Goal: Information Seeking & Learning: Learn about a topic

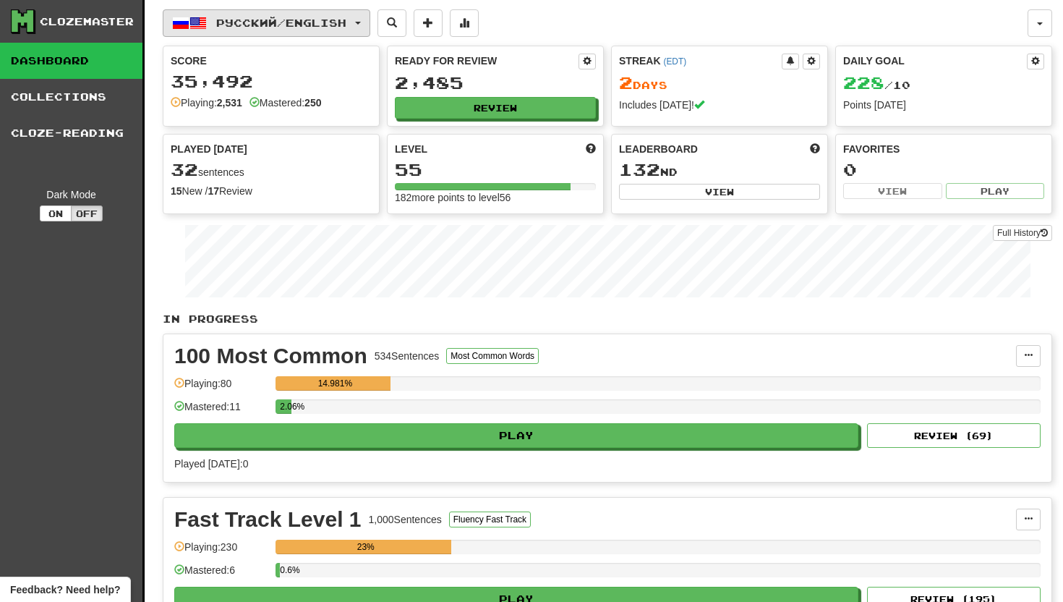
click at [368, 20] on button "Русский / English" at bounding box center [267, 22] width 208 height 27
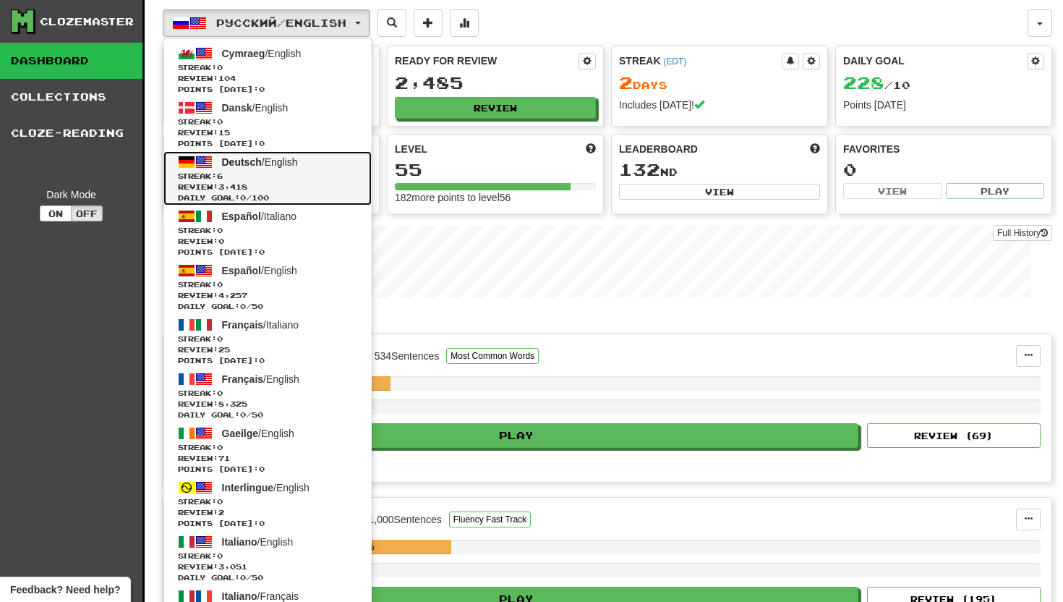
click at [244, 157] on span "Deutsch" at bounding box center [242, 162] width 40 height 12
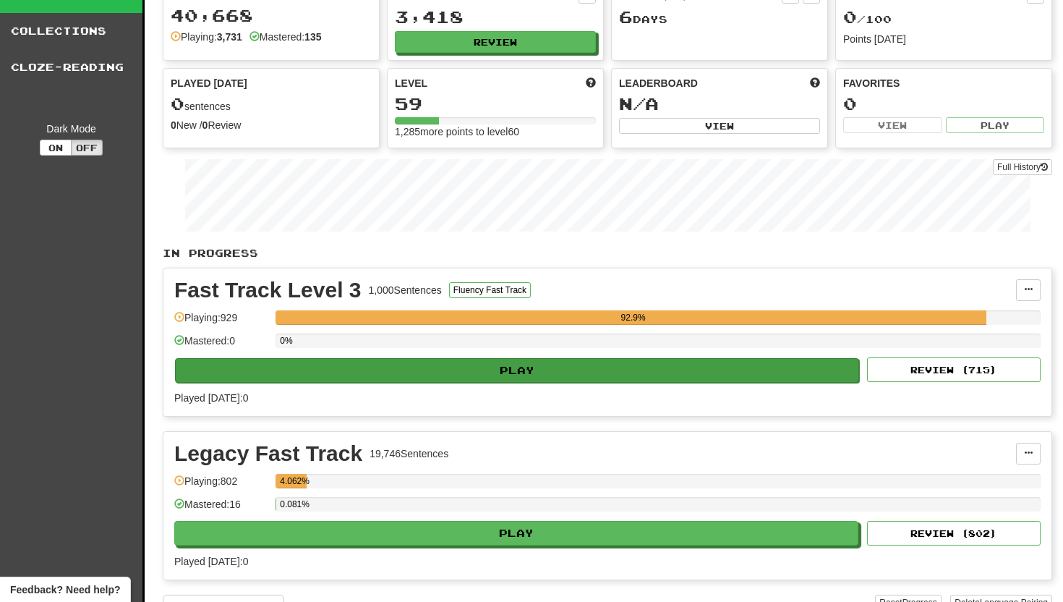
scroll to position [34, 0]
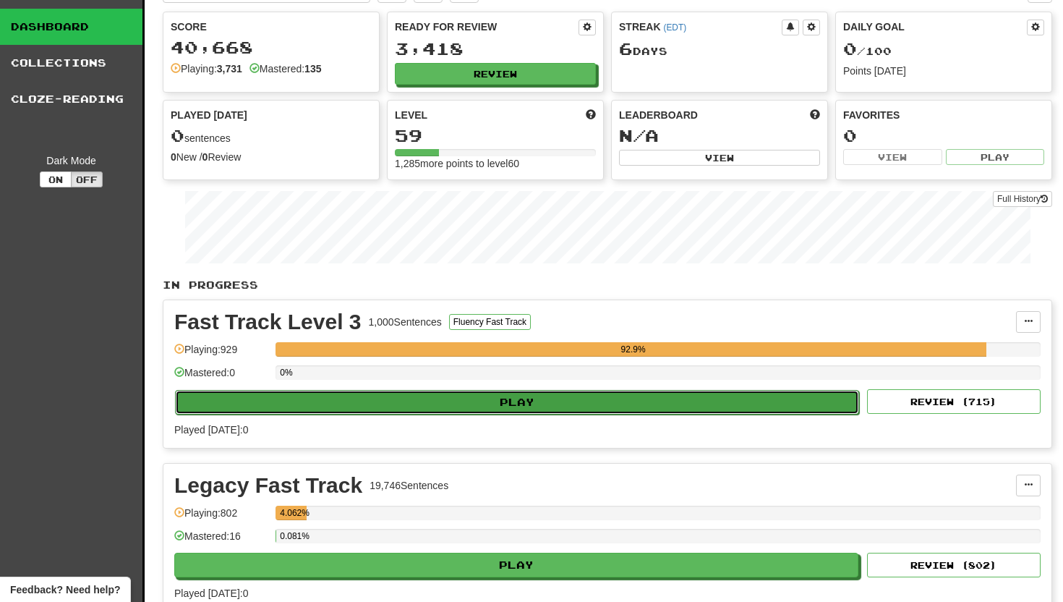
click at [506, 401] on button "Play" at bounding box center [517, 402] width 684 height 25
select select "**"
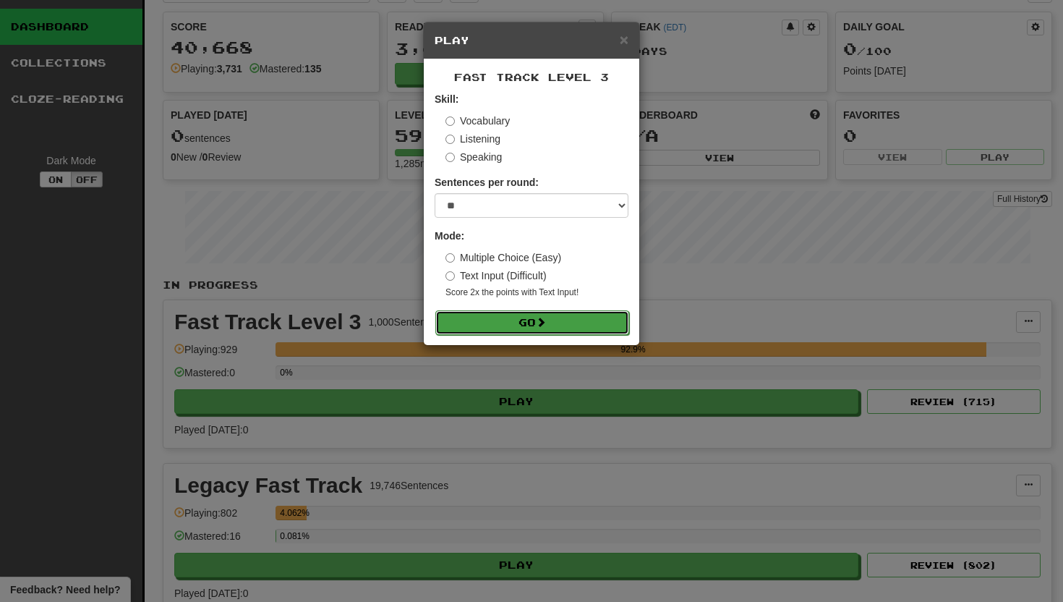
click at [522, 314] on button "Go" at bounding box center [532, 322] width 194 height 25
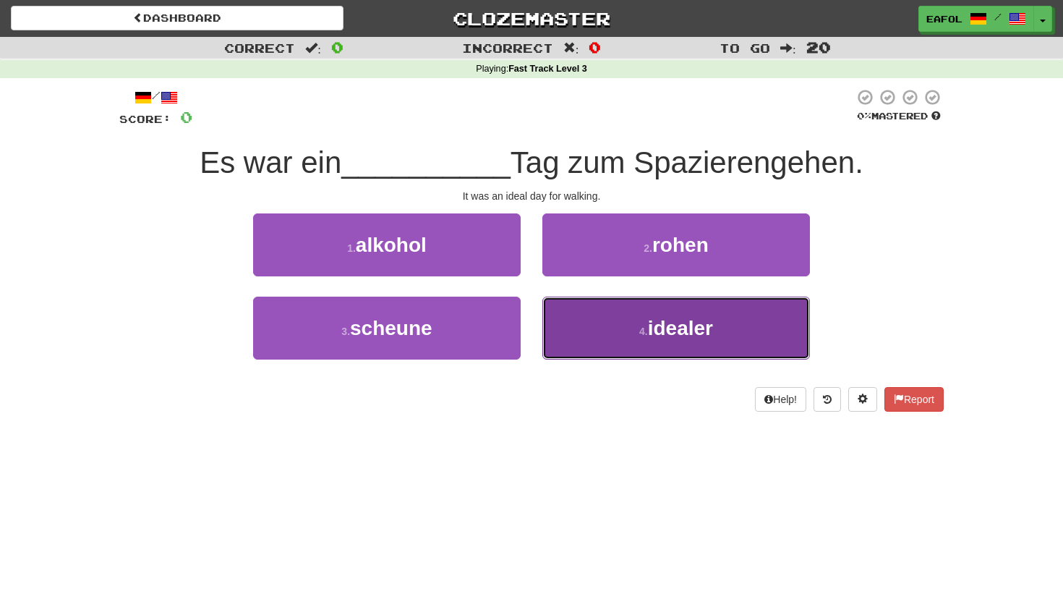
click at [692, 325] on span "idealer" at bounding box center [680, 328] width 65 height 22
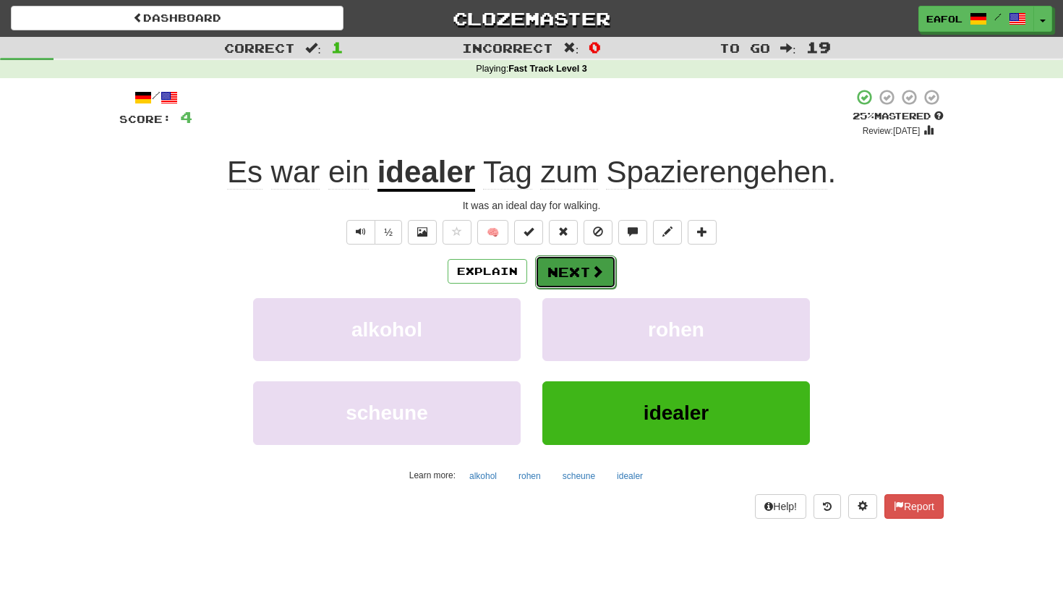
click at [587, 265] on button "Next" at bounding box center [575, 271] width 81 height 33
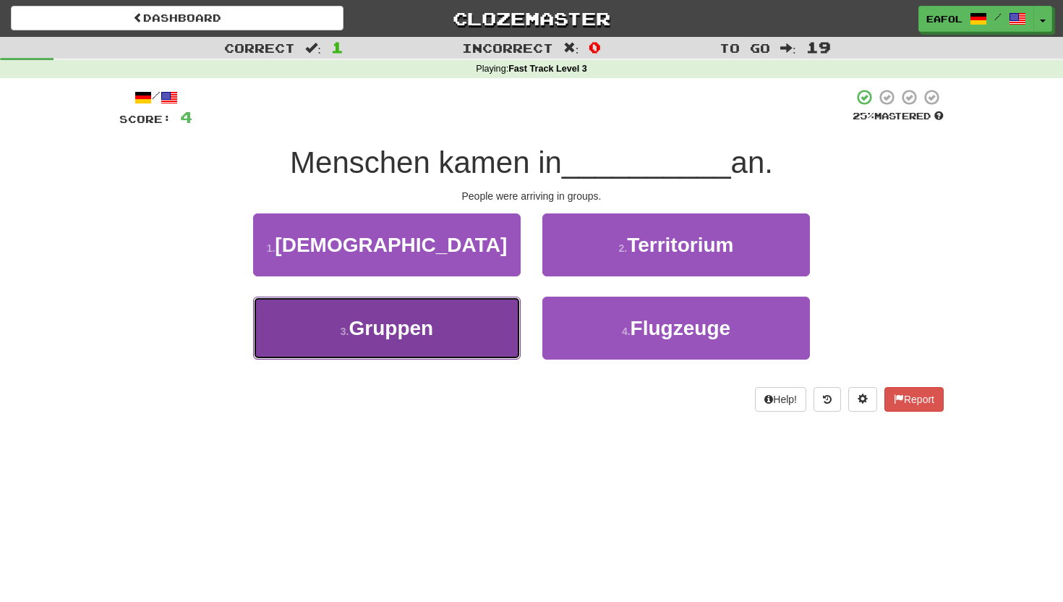
click at [452, 306] on button "3 . Gruppen" at bounding box center [387, 327] width 268 height 63
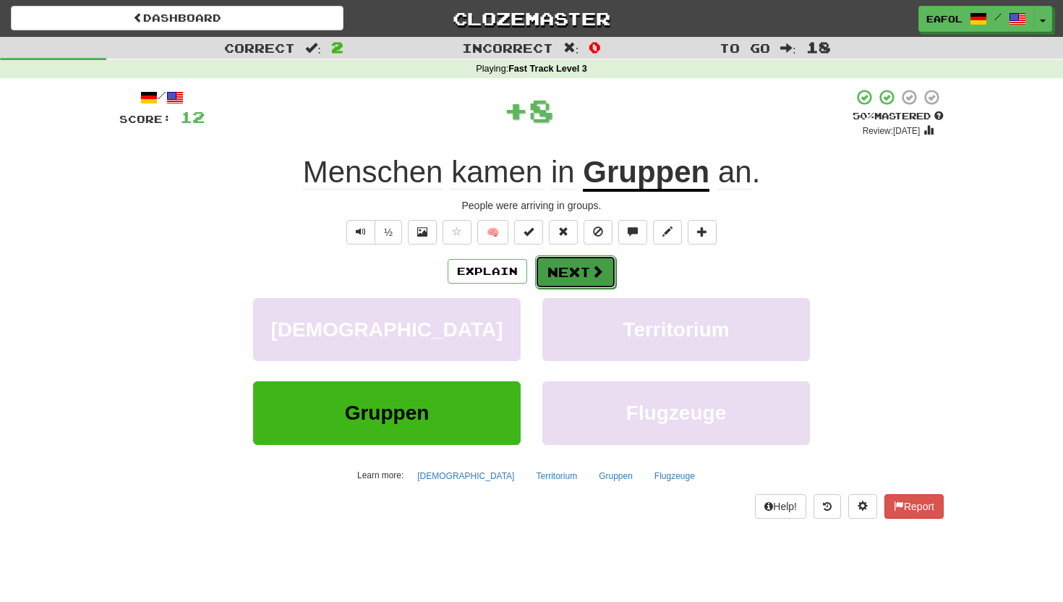
click at [560, 263] on button "Next" at bounding box center [575, 271] width 81 height 33
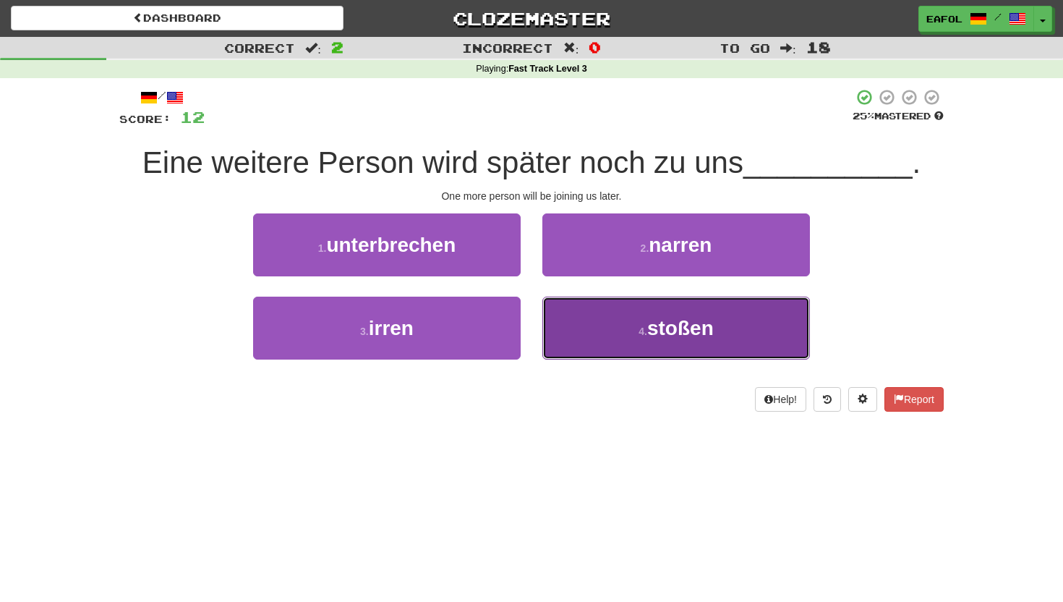
click at [646, 322] on button "4 . stoßen" at bounding box center [676, 327] width 268 height 63
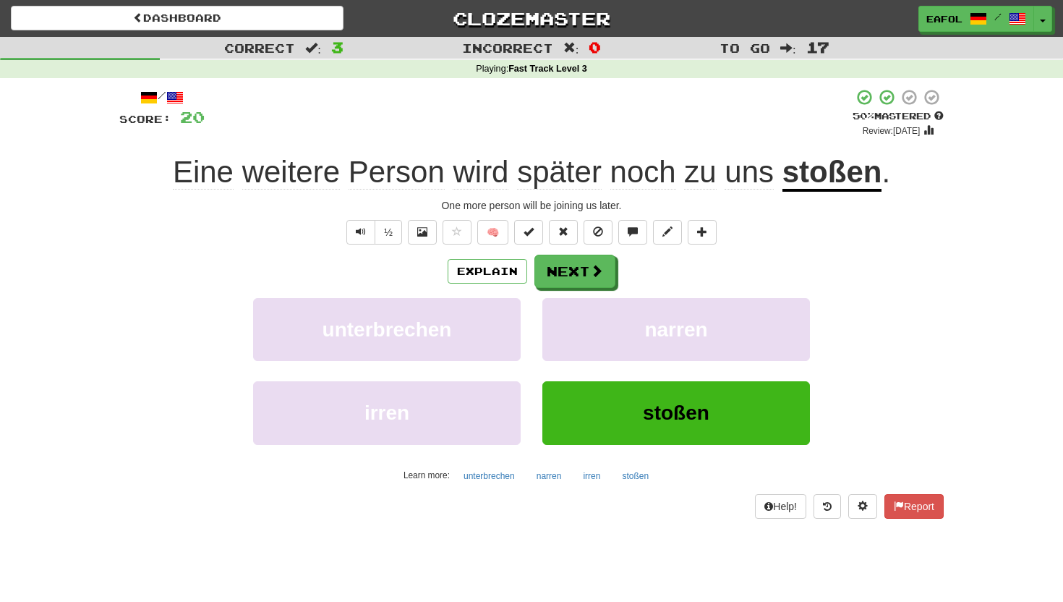
click at [842, 176] on u "stoßen" at bounding box center [832, 173] width 100 height 37
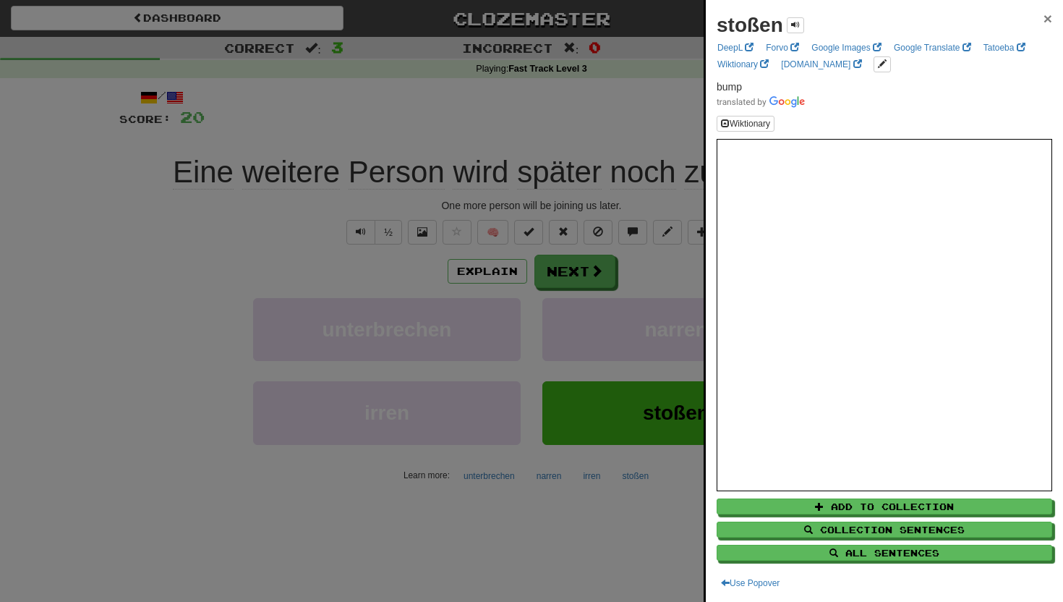
click at [1047, 20] on span "×" at bounding box center [1047, 18] width 9 height 17
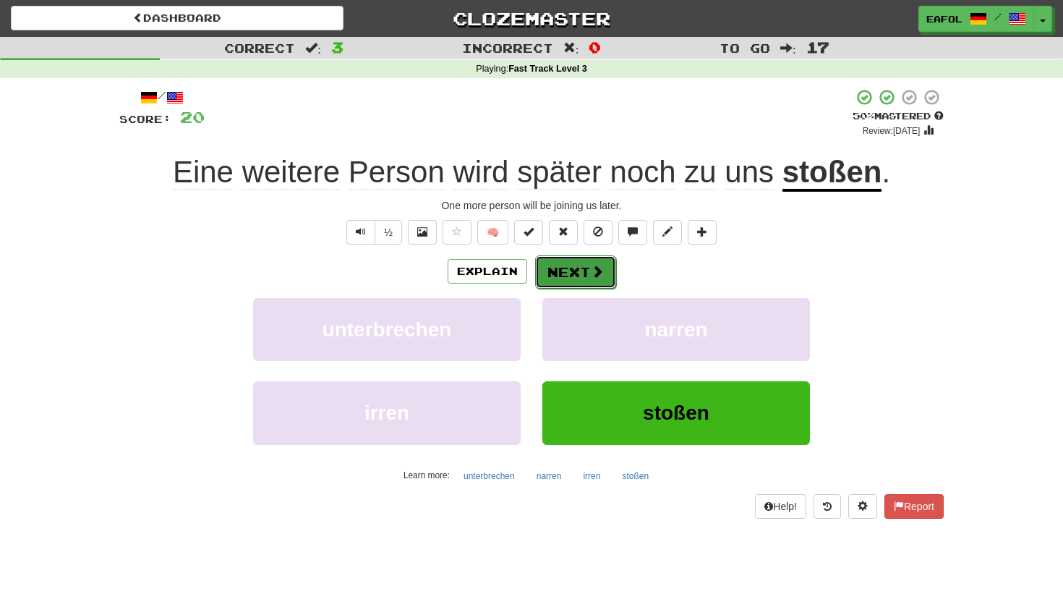
click at [563, 278] on button "Next" at bounding box center [575, 271] width 81 height 33
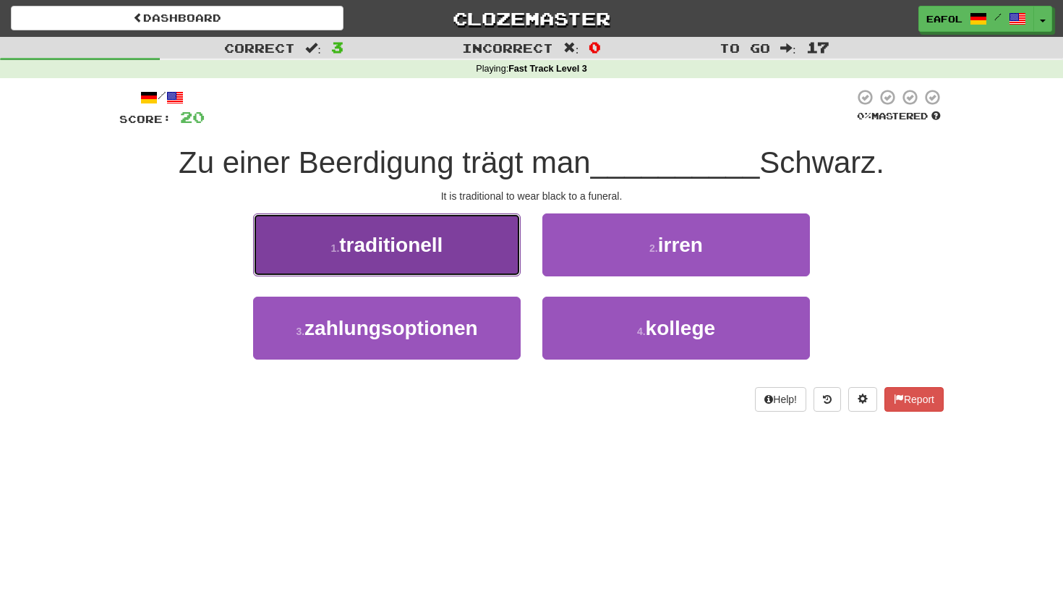
click at [388, 249] on span "traditionell" at bounding box center [390, 245] width 103 height 22
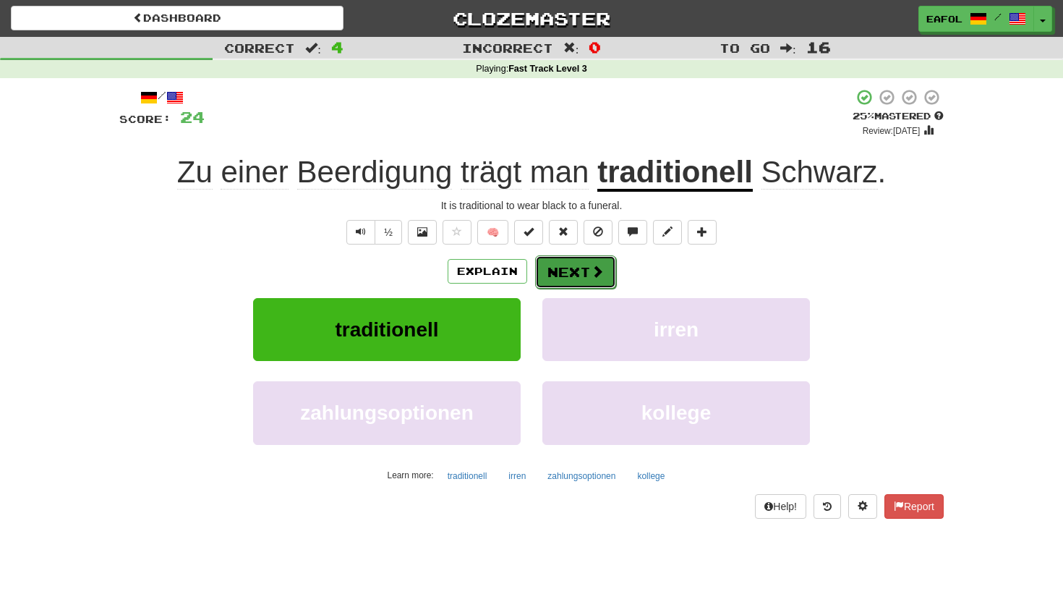
click at [556, 271] on button "Next" at bounding box center [575, 271] width 81 height 33
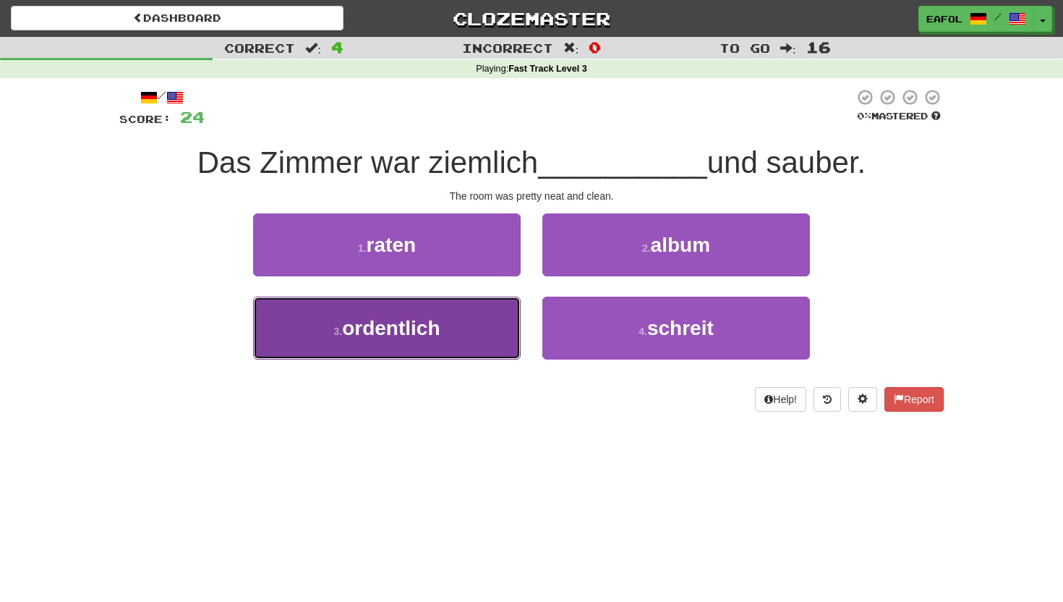
click at [390, 330] on span "ordentlich" at bounding box center [391, 328] width 98 height 22
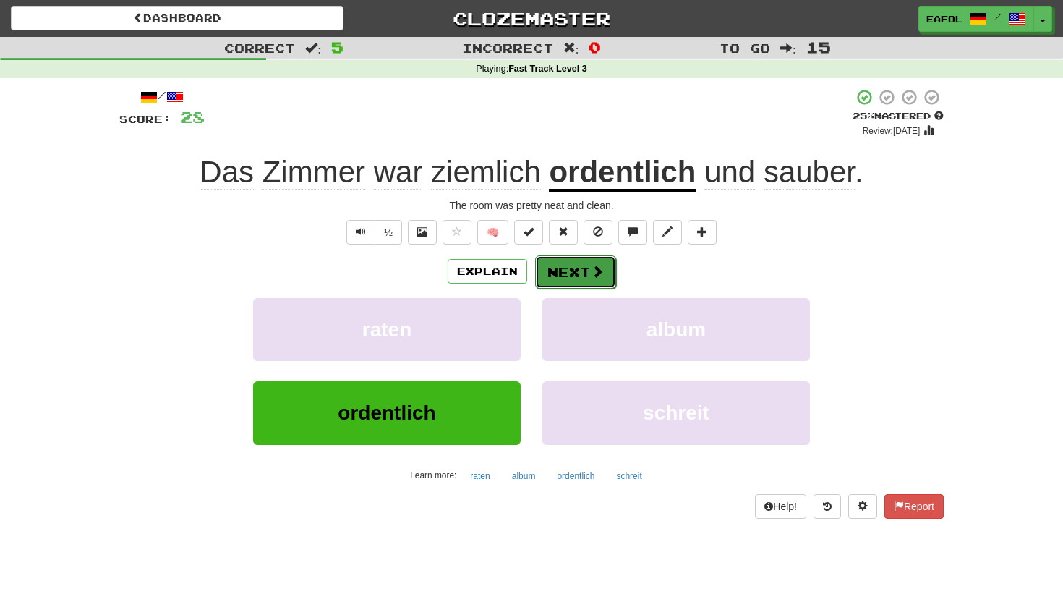
click at [559, 270] on button "Next" at bounding box center [575, 271] width 81 height 33
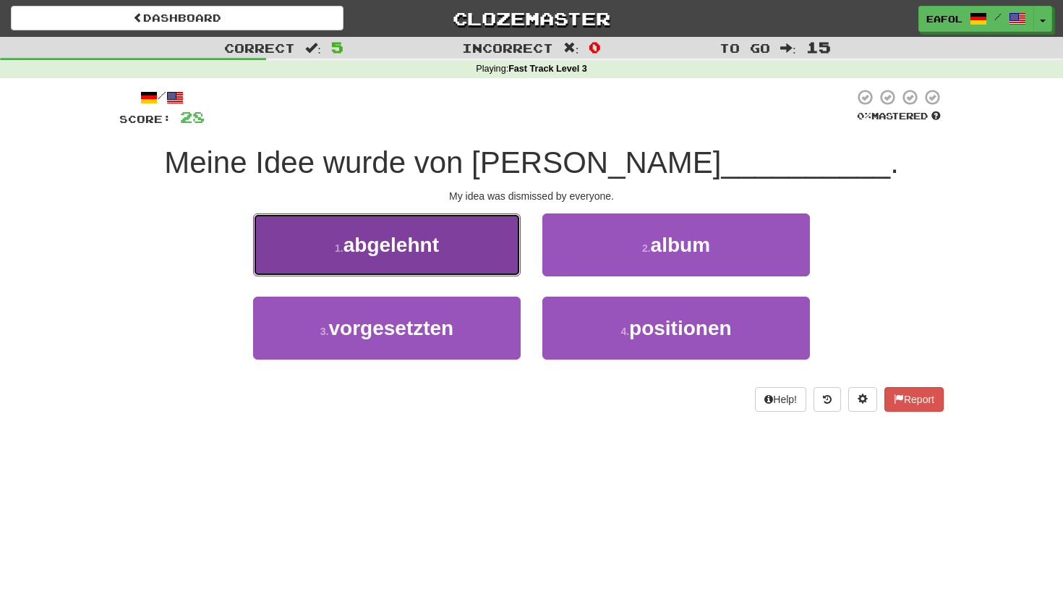
click at [418, 266] on button "1 . abgelehnt" at bounding box center [387, 244] width 268 height 63
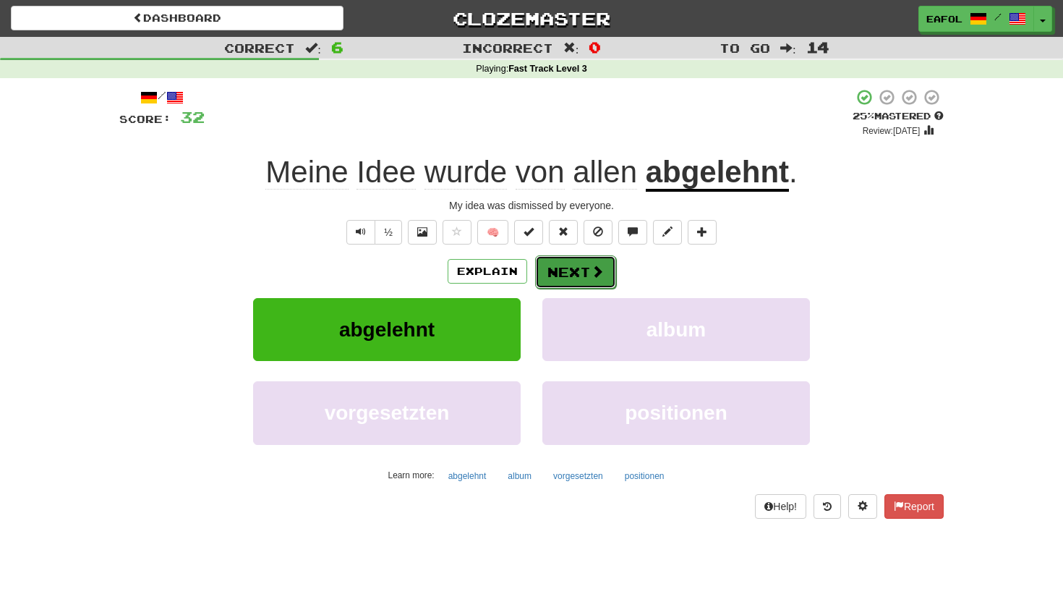
click at [576, 261] on button "Next" at bounding box center [575, 271] width 81 height 33
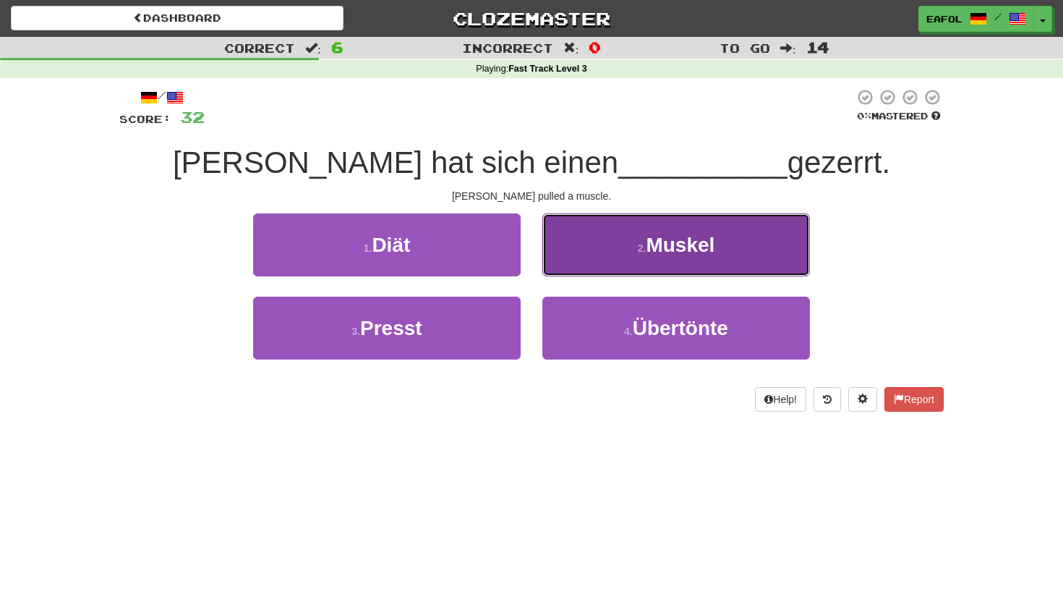
click at [597, 254] on button "2 . Muskel" at bounding box center [676, 244] width 268 height 63
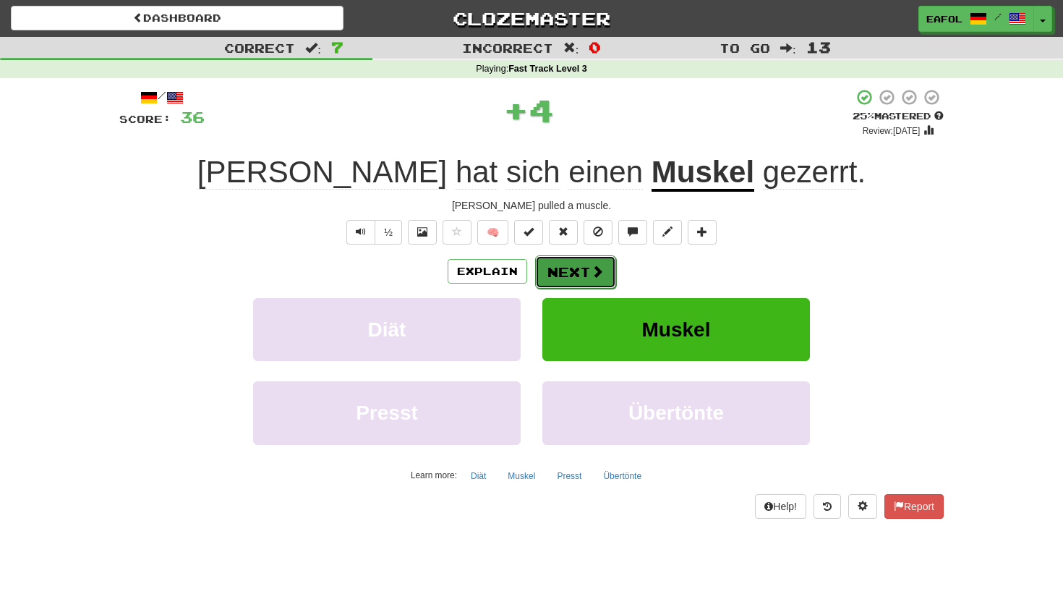
click at [554, 279] on button "Next" at bounding box center [575, 271] width 81 height 33
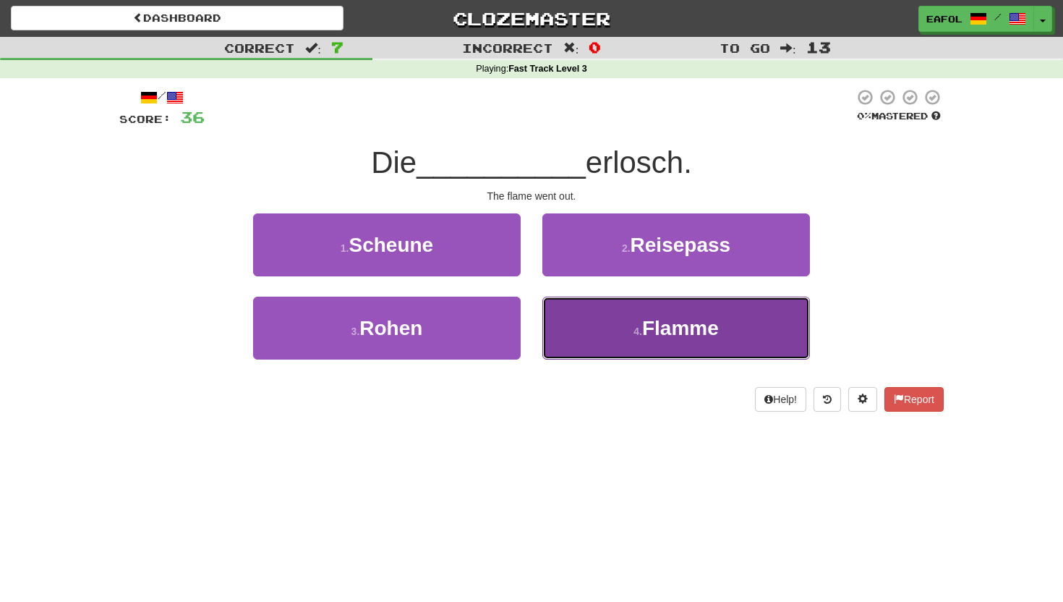
click at [599, 324] on button "4 . Flamme" at bounding box center [676, 327] width 268 height 63
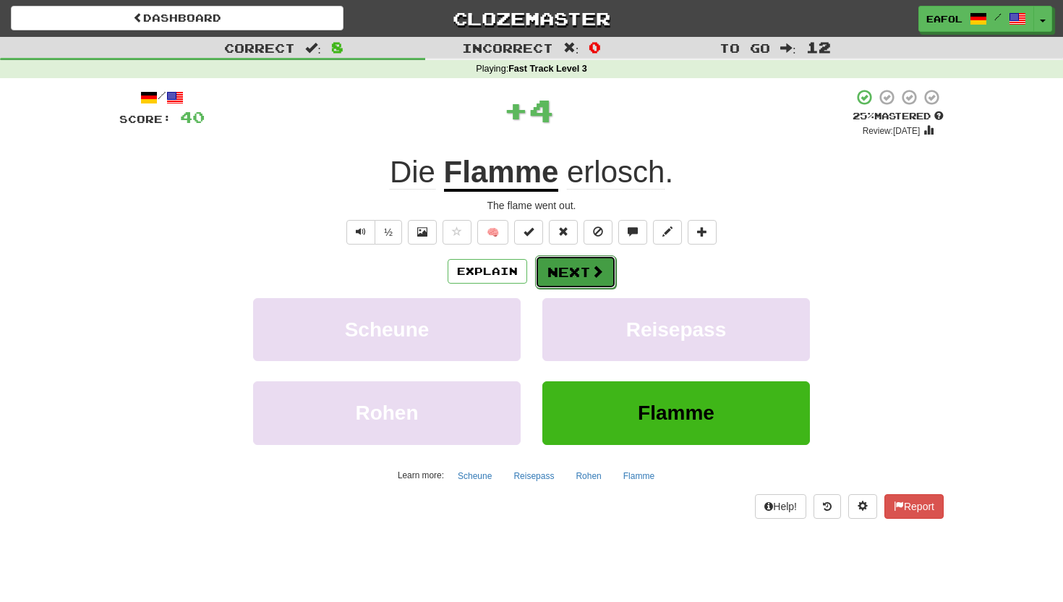
click at [578, 260] on button "Next" at bounding box center [575, 271] width 81 height 33
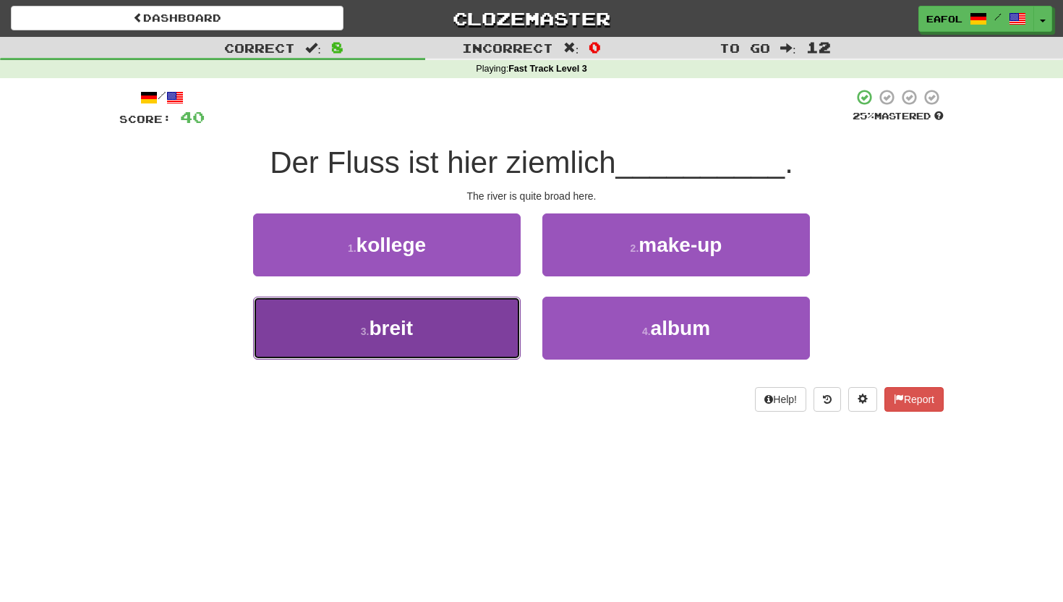
click at [435, 332] on button "3 . breit" at bounding box center [387, 327] width 268 height 63
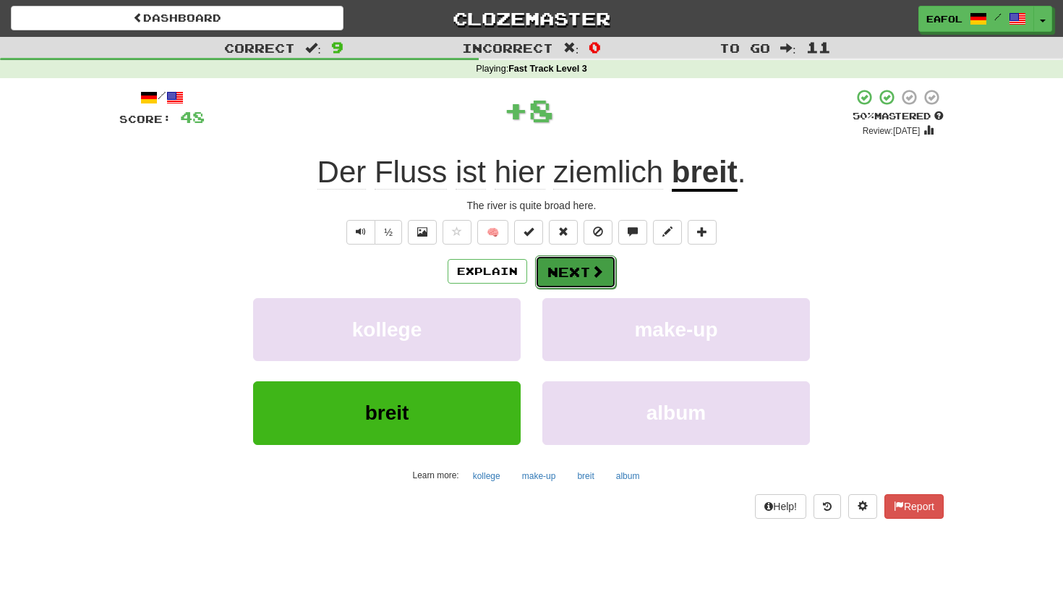
click at [560, 278] on button "Next" at bounding box center [575, 271] width 81 height 33
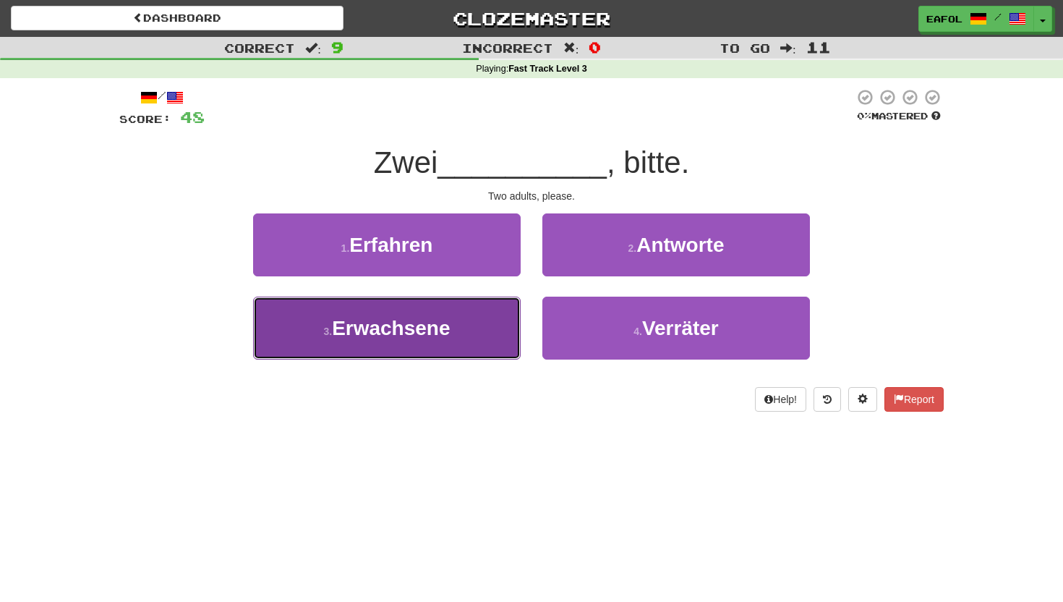
click at [463, 346] on button "3 . Erwachsene" at bounding box center [387, 327] width 268 height 63
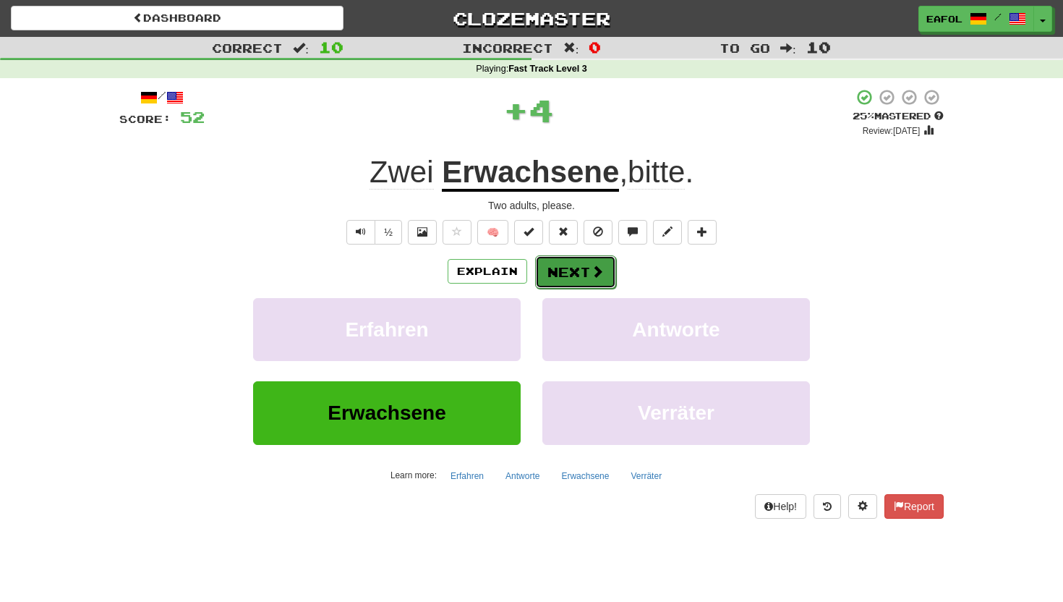
click at [569, 265] on button "Next" at bounding box center [575, 271] width 81 height 33
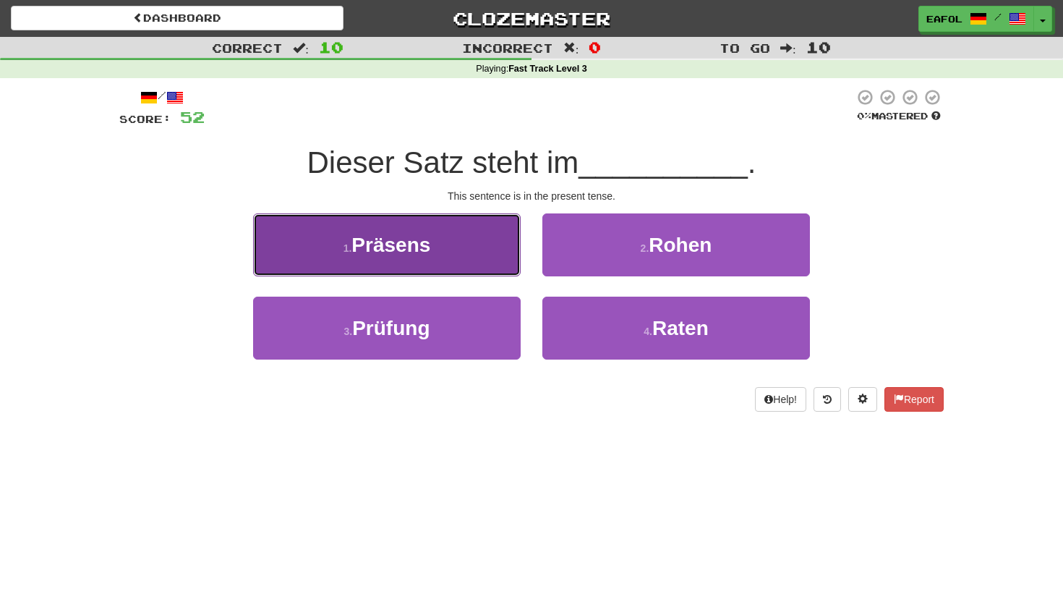
click at [429, 244] on span "Präsens" at bounding box center [390, 245] width 79 height 22
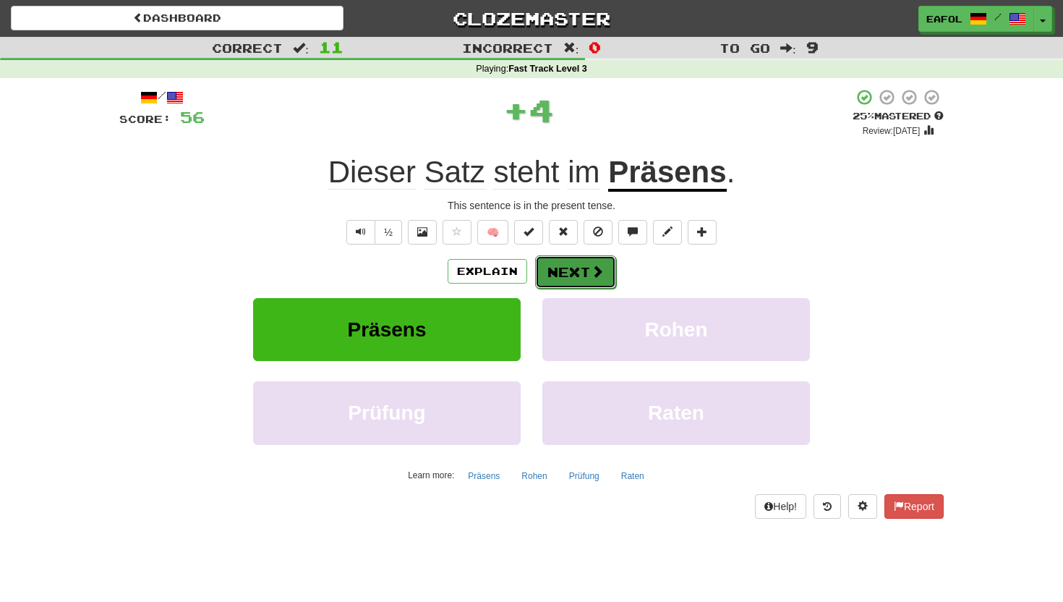
click at [583, 275] on button "Next" at bounding box center [575, 271] width 81 height 33
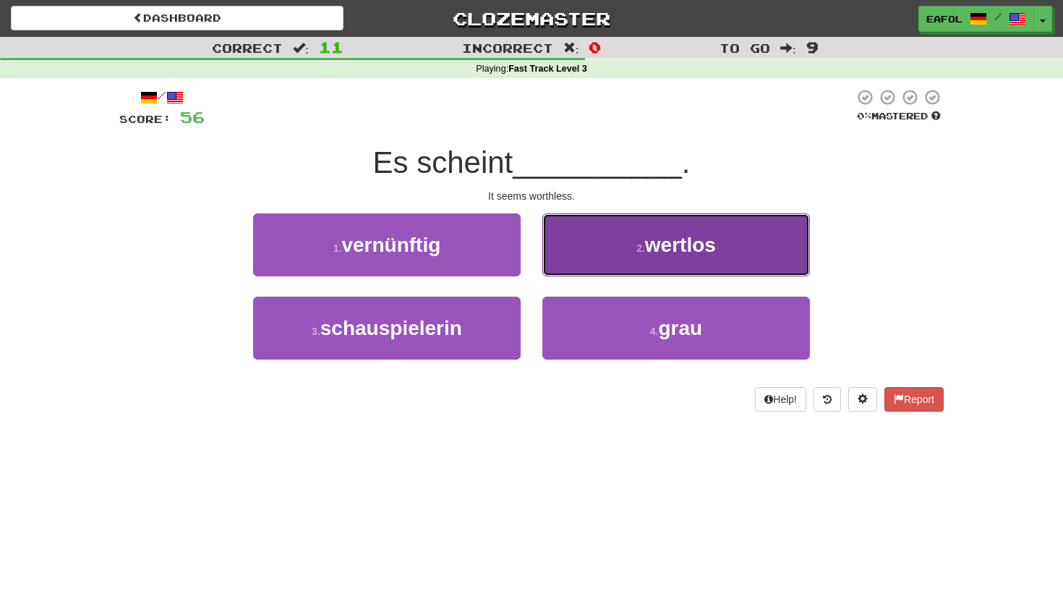
click at [592, 255] on button "2 . wertlos" at bounding box center [676, 244] width 268 height 63
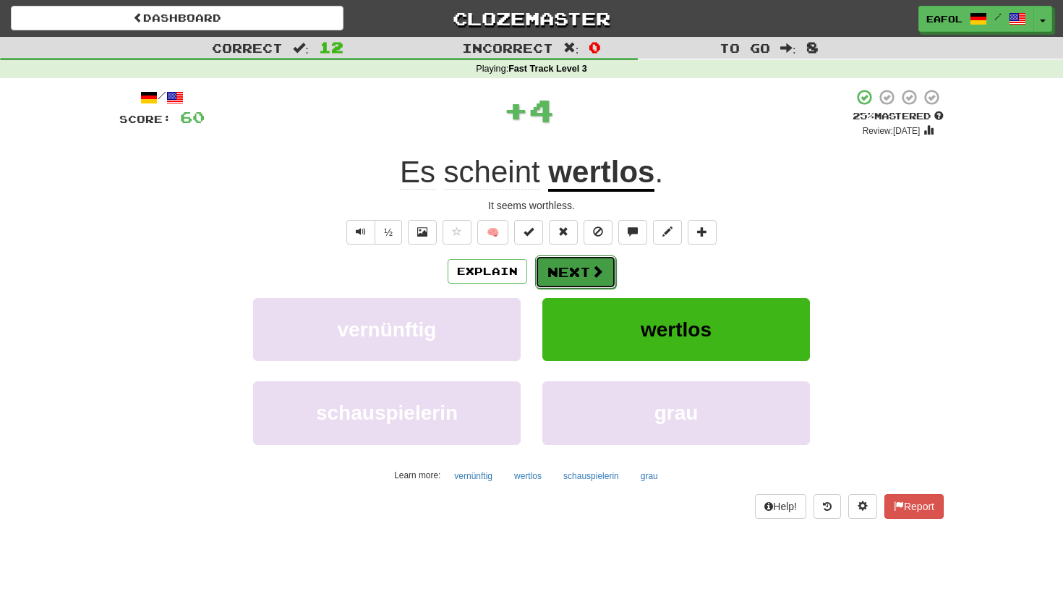
click at [563, 270] on button "Next" at bounding box center [575, 271] width 81 height 33
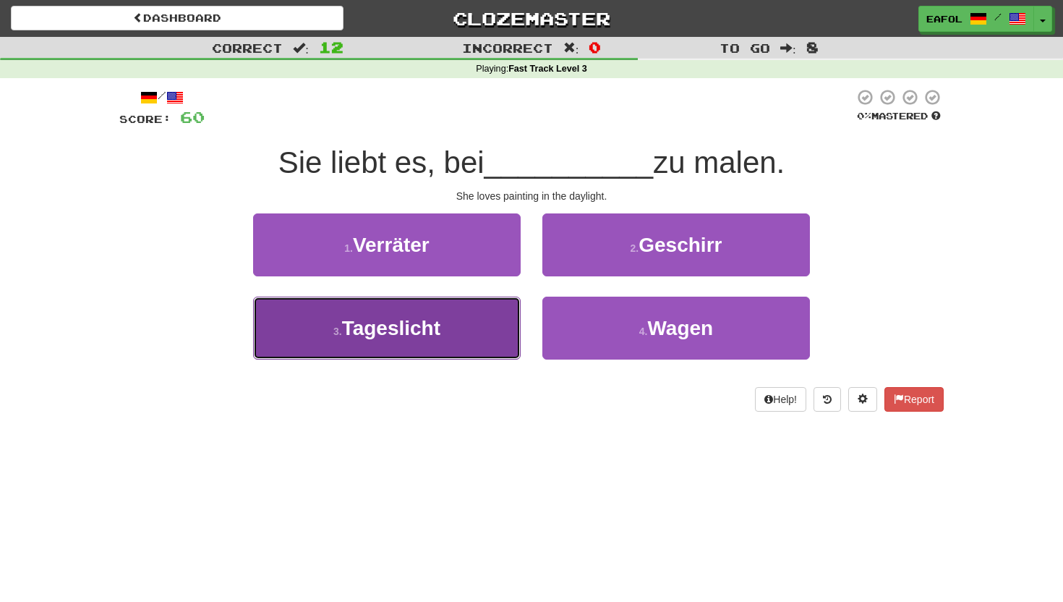
click at [434, 341] on button "3 . Tageslicht" at bounding box center [387, 327] width 268 height 63
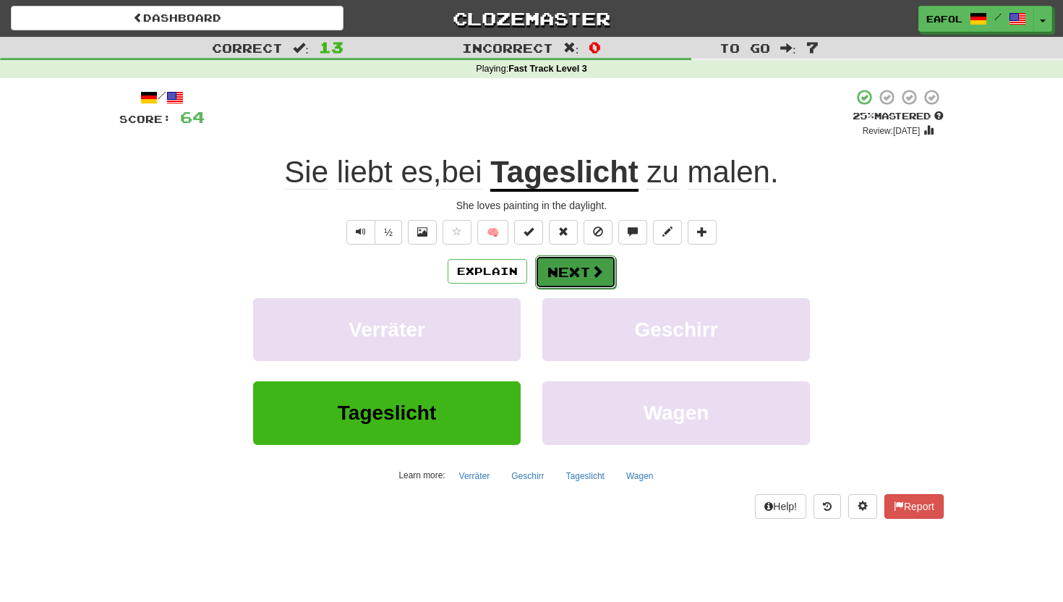
click at [581, 268] on button "Next" at bounding box center [575, 271] width 81 height 33
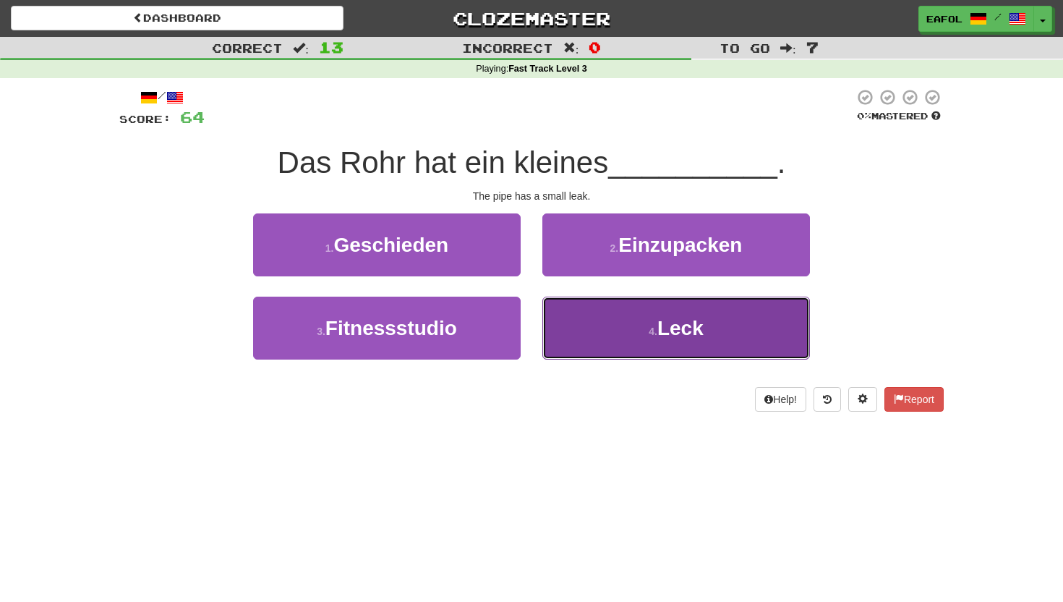
click at [605, 315] on button "4 . Leck" at bounding box center [676, 327] width 268 height 63
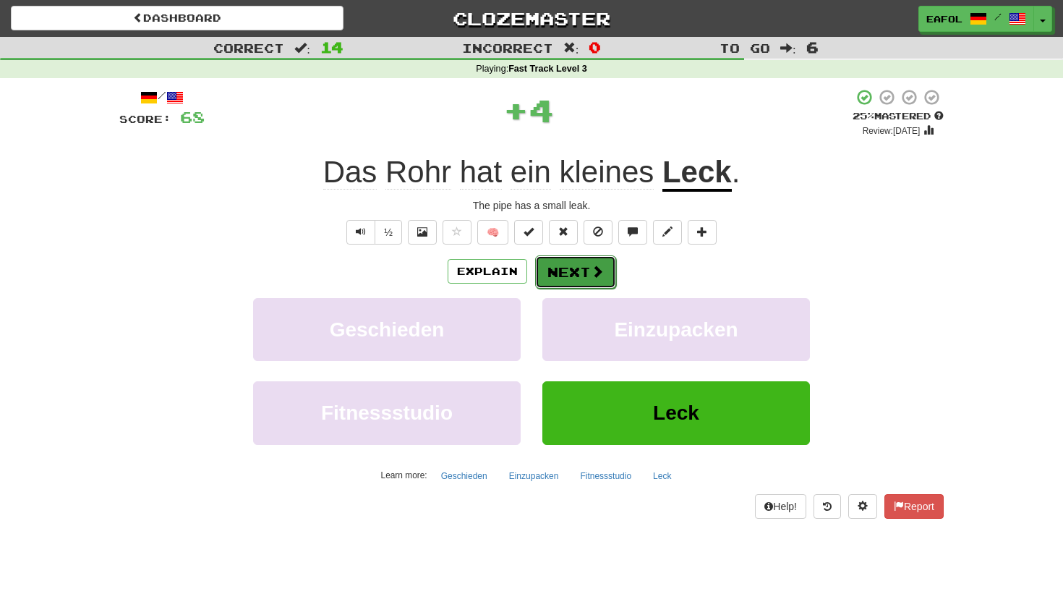
click at [591, 263] on button "Next" at bounding box center [575, 271] width 81 height 33
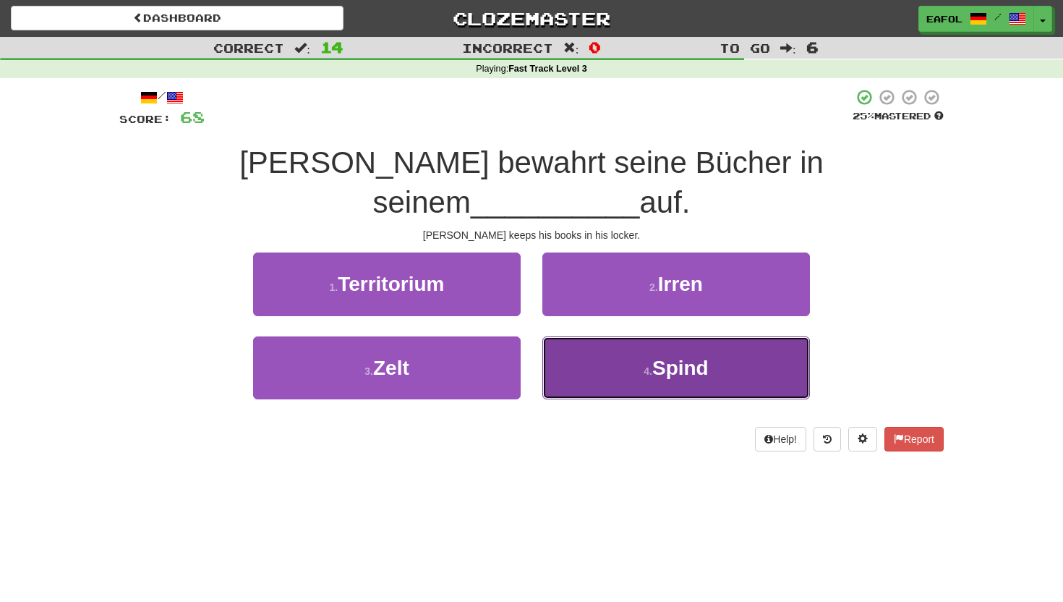
click at [625, 336] on button "4 . Spind" at bounding box center [676, 367] width 268 height 63
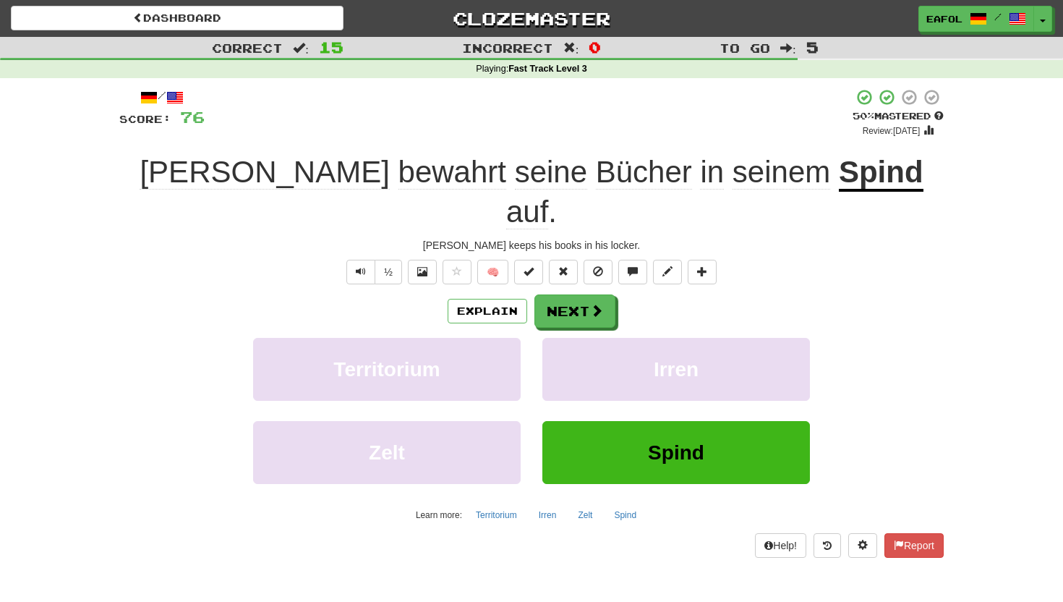
click at [839, 184] on u "Spind" at bounding box center [881, 173] width 85 height 37
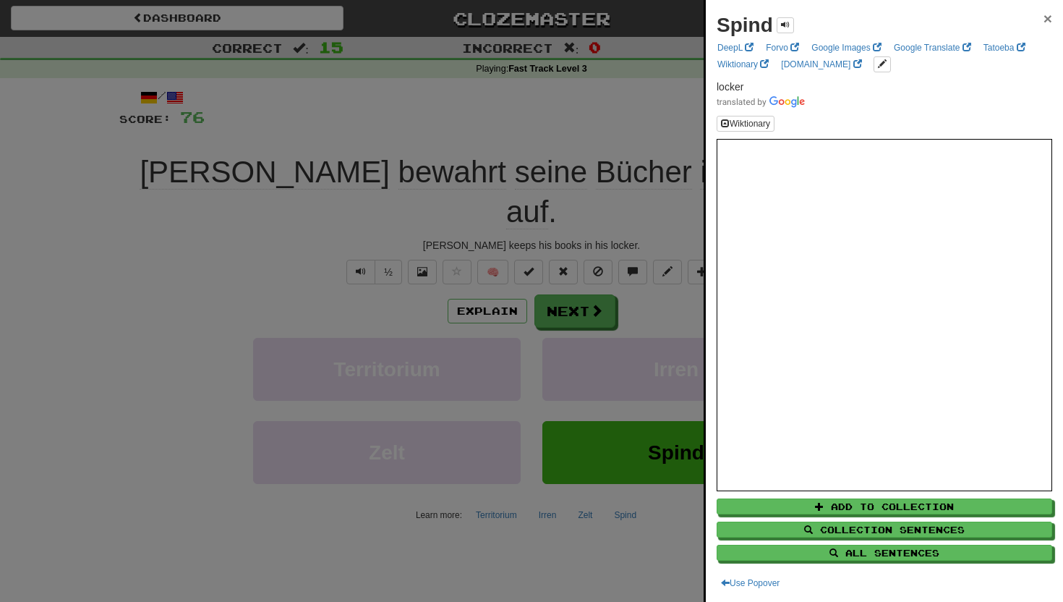
click at [1049, 17] on span "×" at bounding box center [1047, 18] width 9 height 17
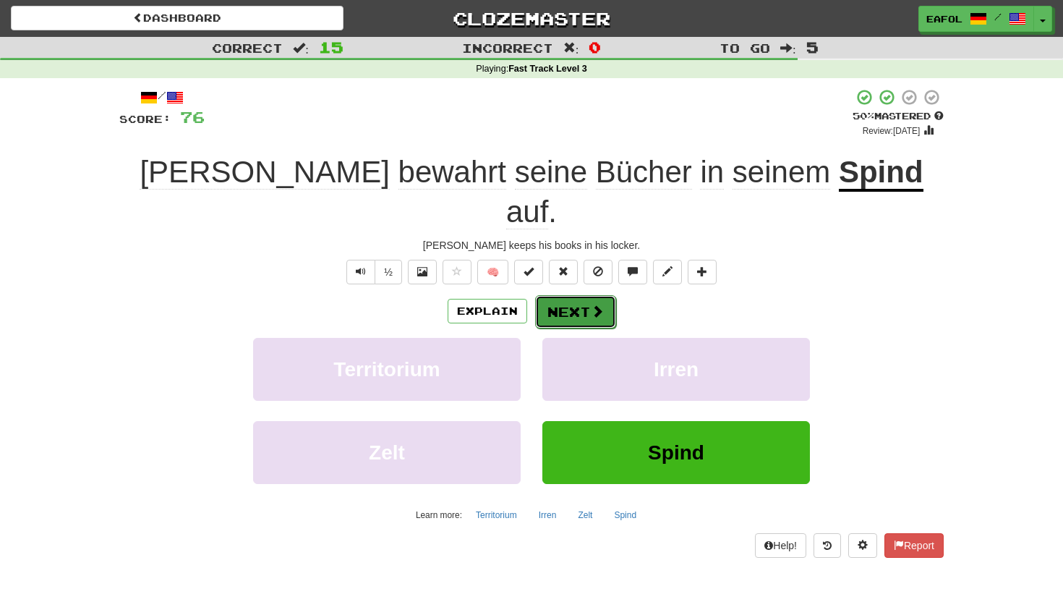
click at [575, 295] on button "Next" at bounding box center [575, 311] width 81 height 33
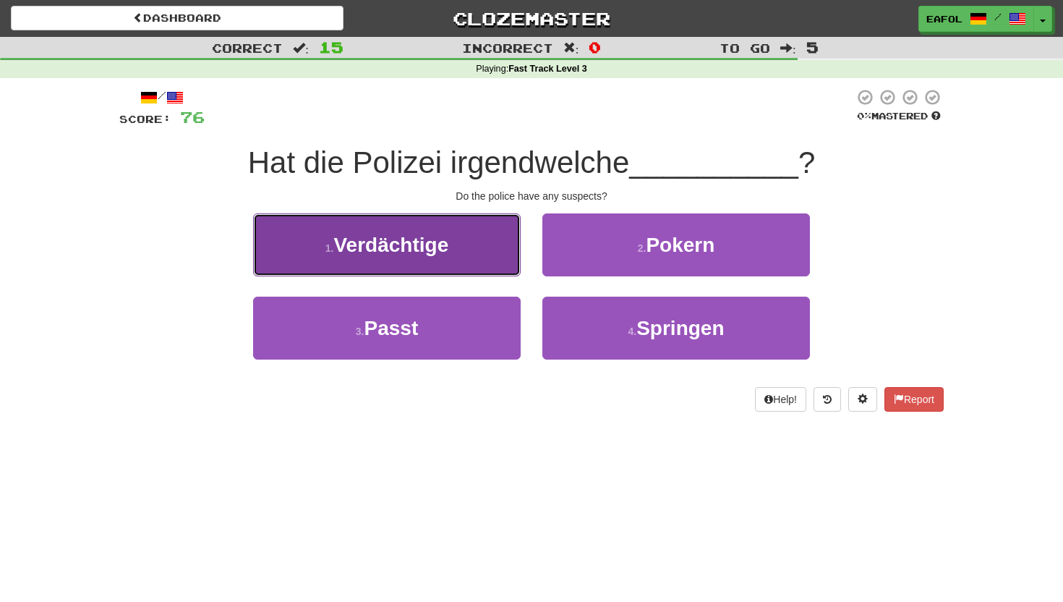
click at [382, 242] on span "Verdächtige" at bounding box center [390, 245] width 115 height 22
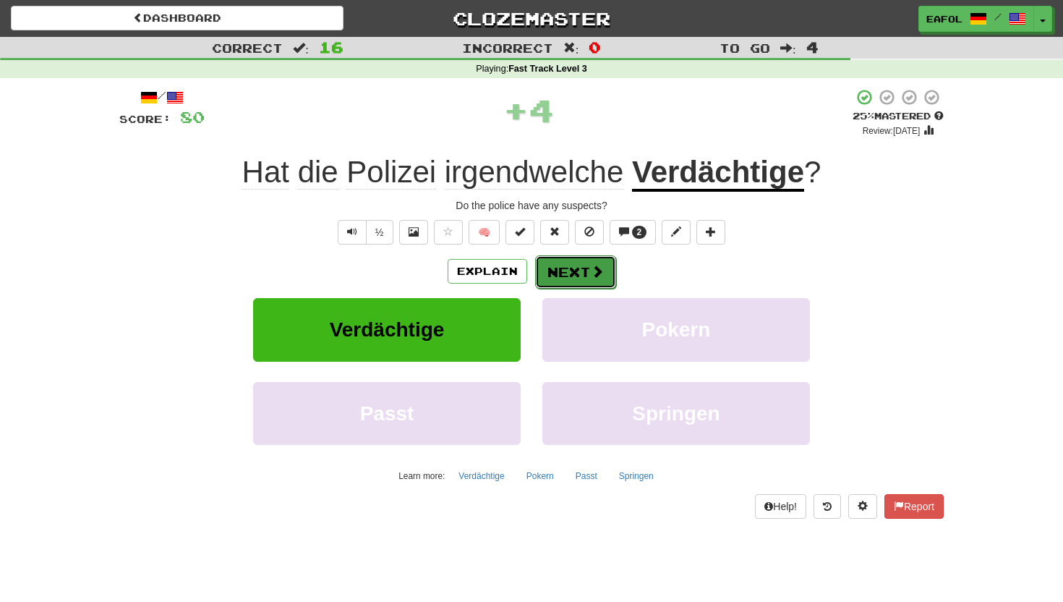
click at [563, 266] on button "Next" at bounding box center [575, 271] width 81 height 33
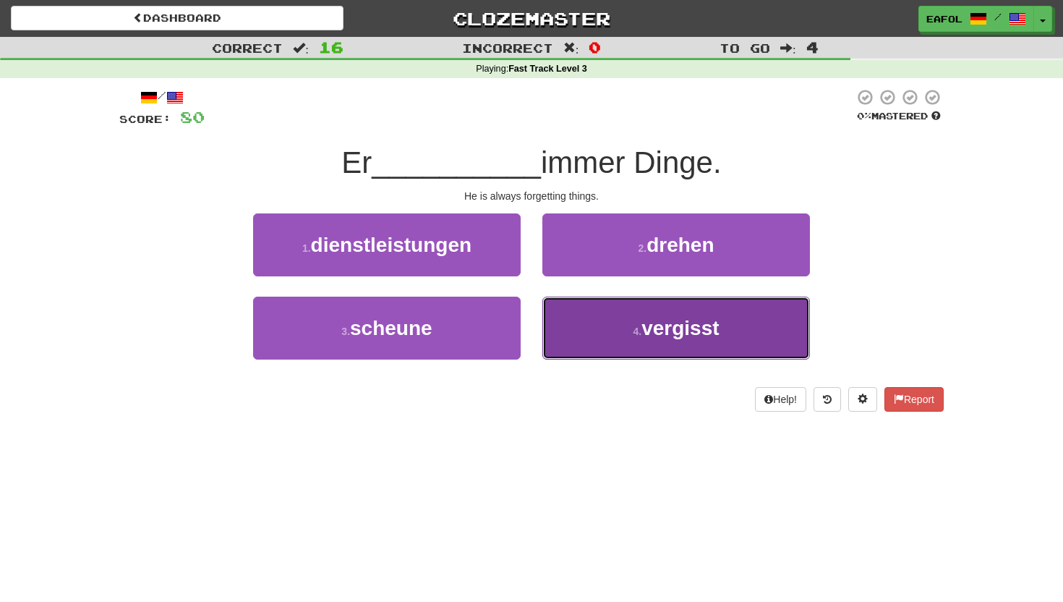
click at [625, 341] on button "4 . vergisst" at bounding box center [676, 327] width 268 height 63
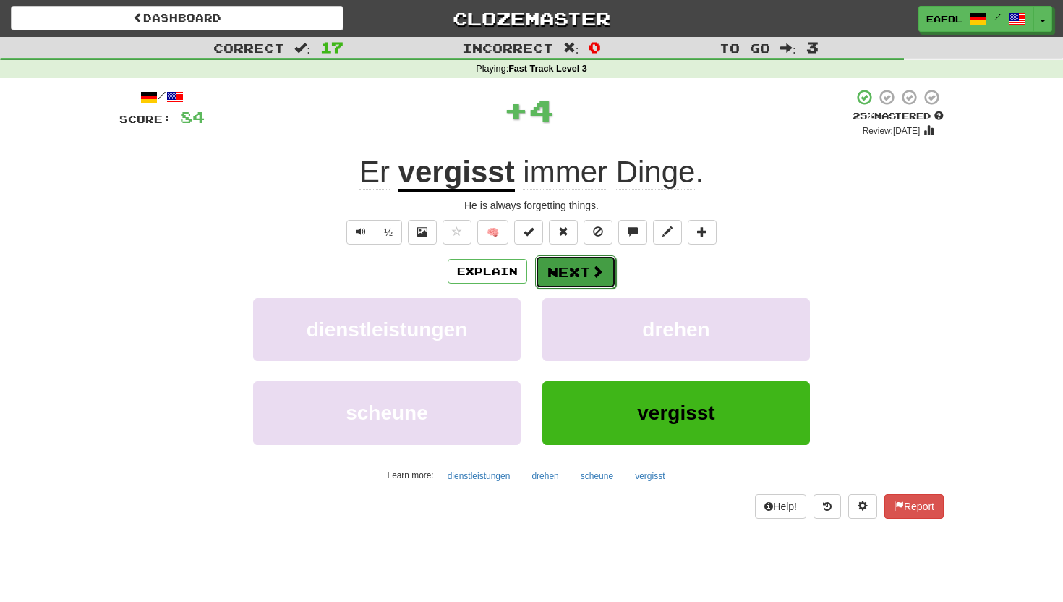
click at [579, 277] on button "Next" at bounding box center [575, 271] width 81 height 33
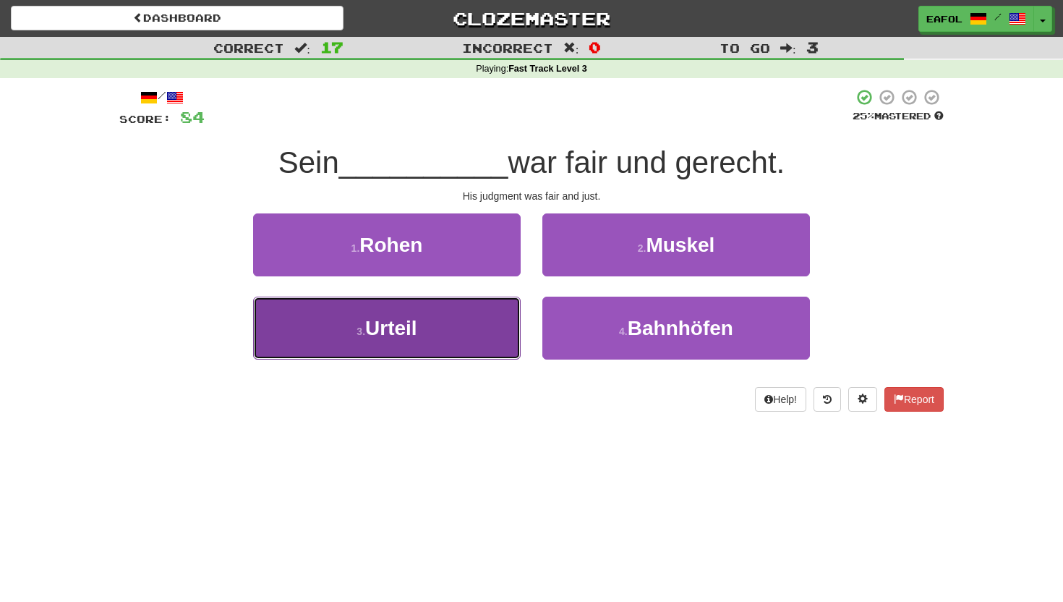
click at [445, 331] on button "3 . Urteil" at bounding box center [387, 327] width 268 height 63
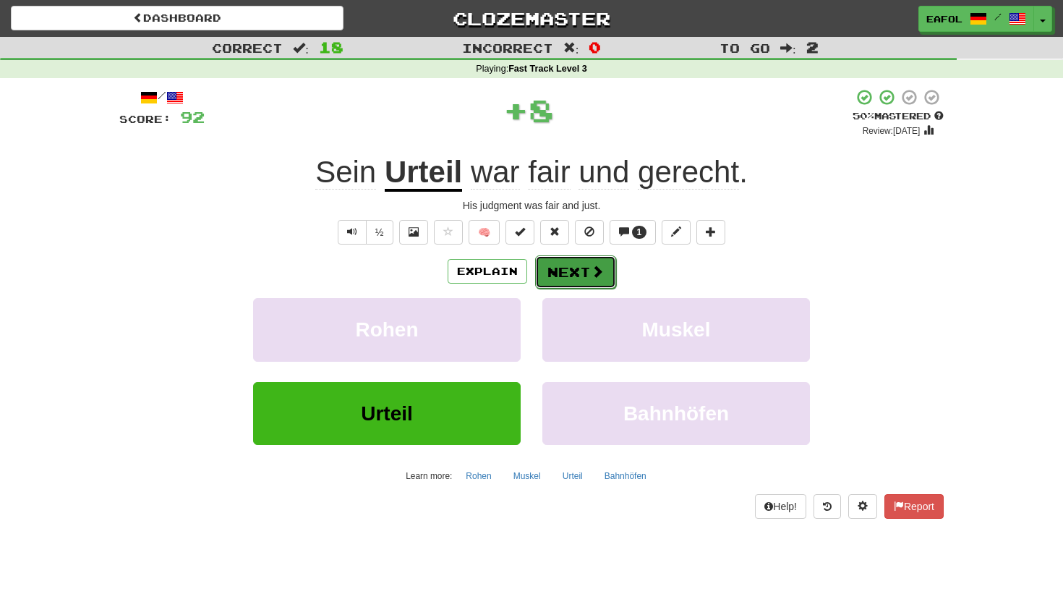
click at [588, 258] on button "Next" at bounding box center [575, 271] width 81 height 33
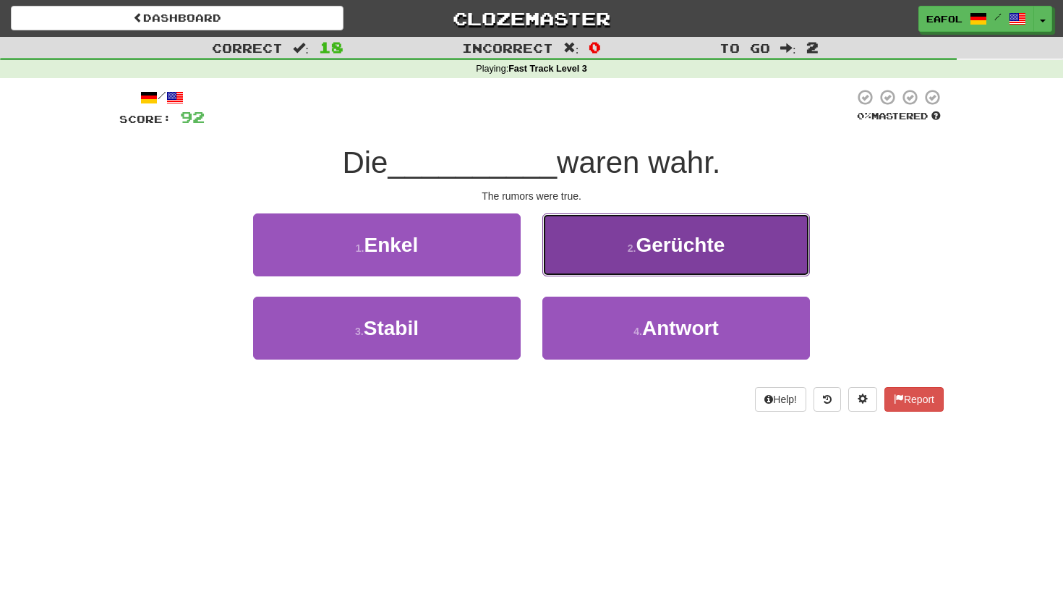
click at [628, 248] on small "2 ." at bounding box center [632, 248] width 9 height 12
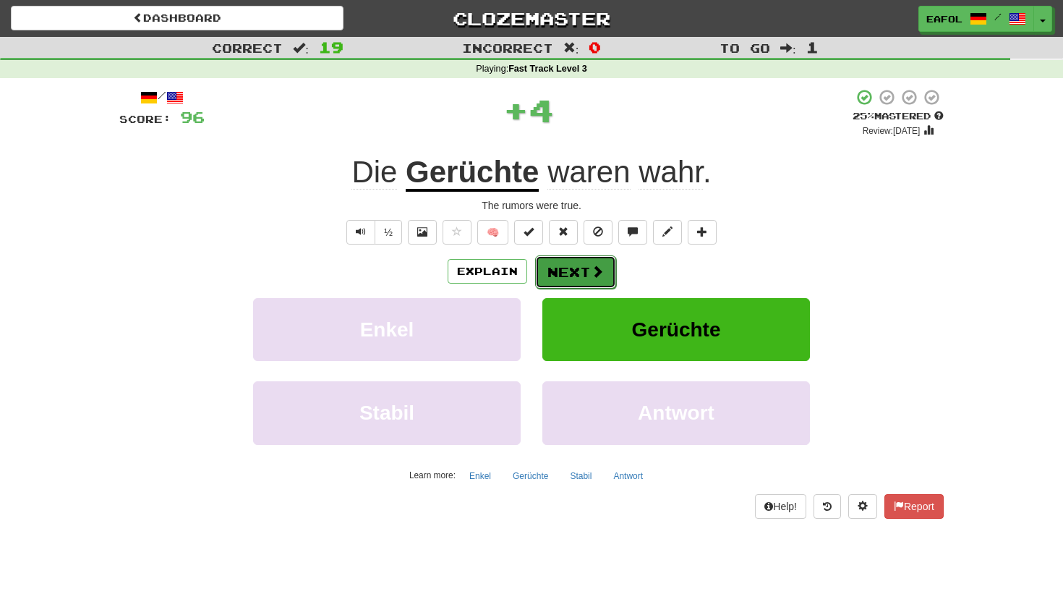
click at [560, 273] on button "Next" at bounding box center [575, 271] width 81 height 33
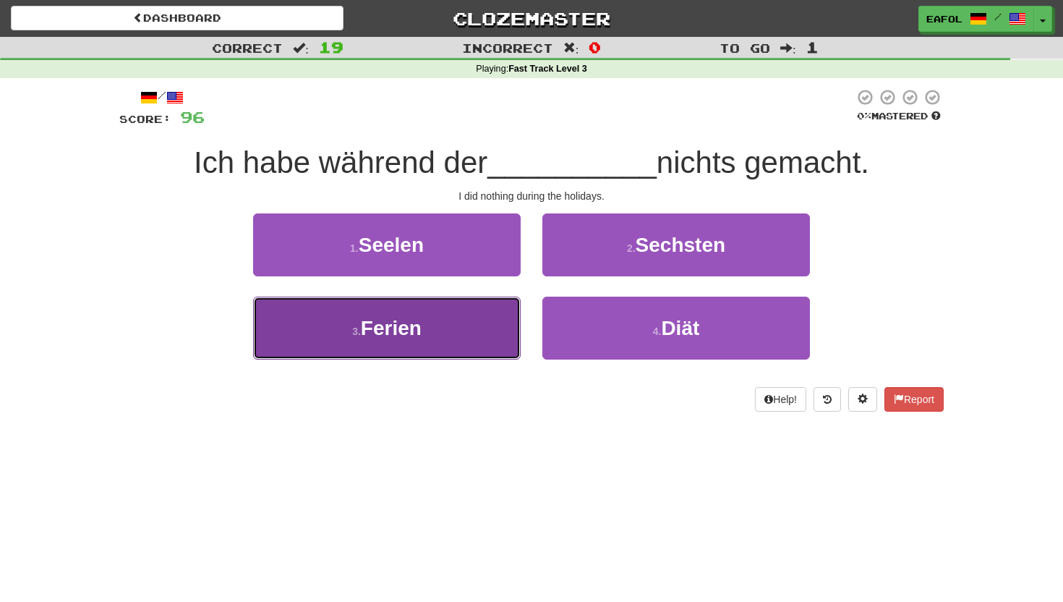
click at [415, 325] on span "Ferien" at bounding box center [391, 328] width 61 height 22
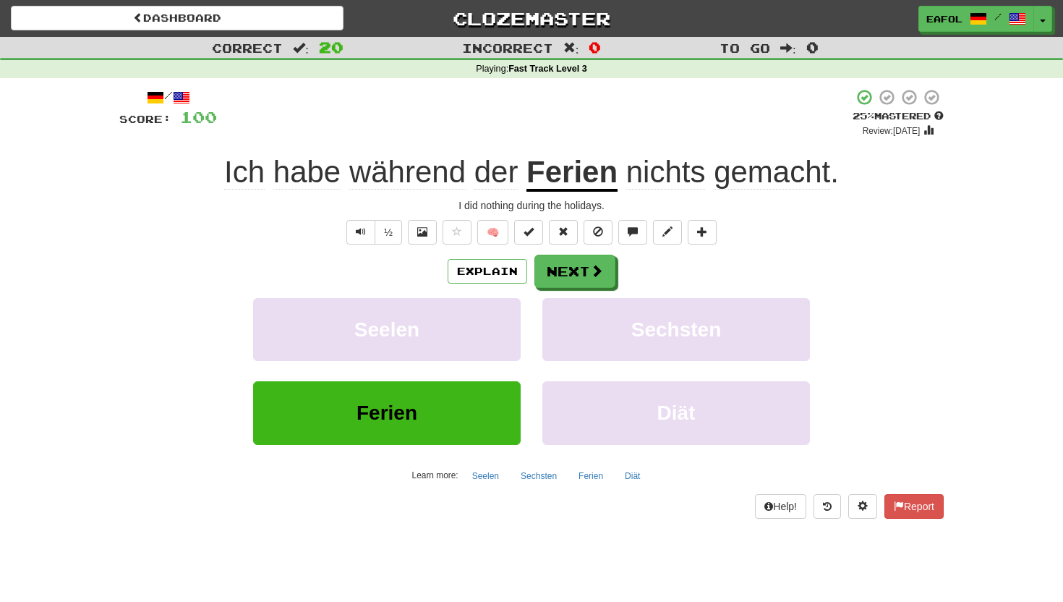
click at [586, 179] on u "Ferien" at bounding box center [571, 173] width 91 height 37
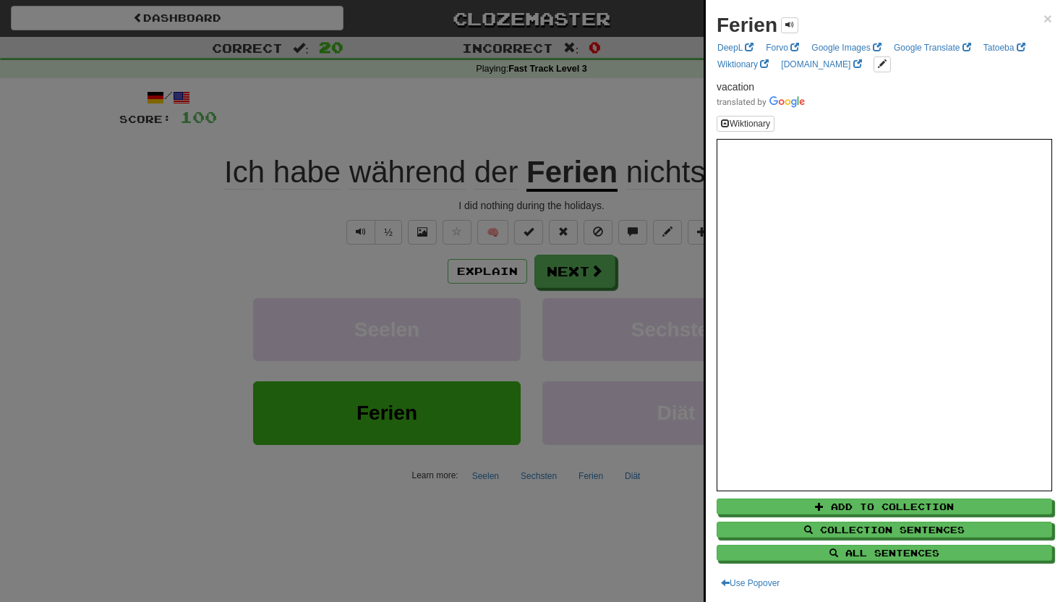
click at [572, 272] on div at bounding box center [531, 301] width 1063 height 602
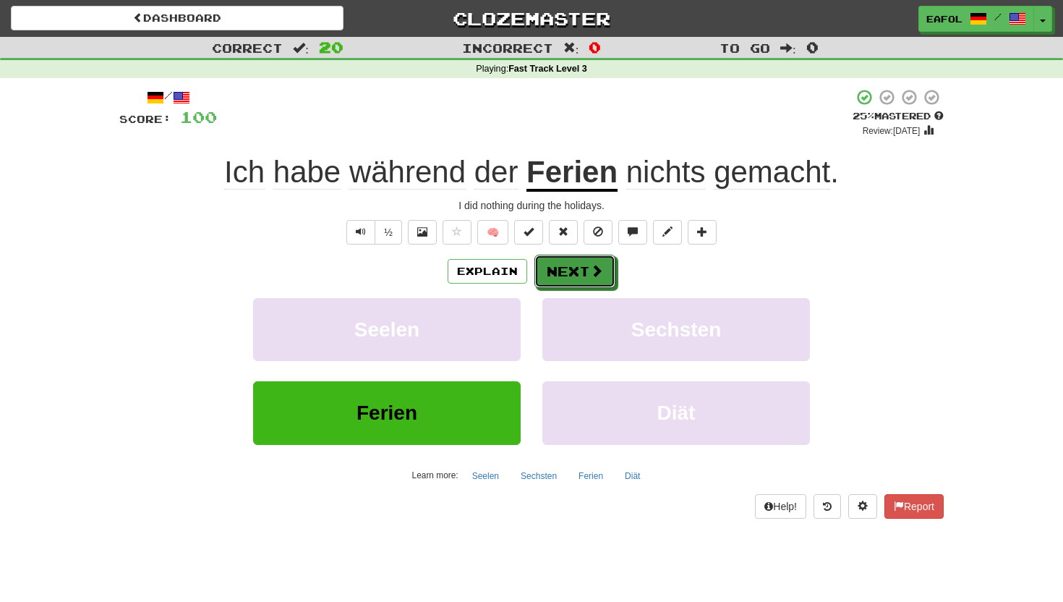
click at [572, 272] on button "Next" at bounding box center [574, 271] width 81 height 33
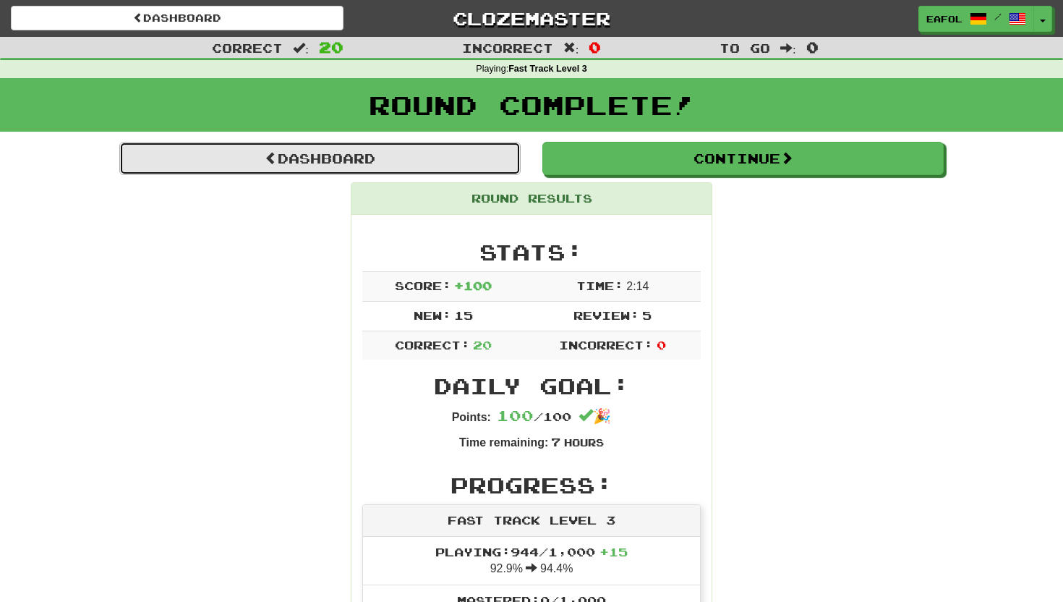
click at [438, 159] on link "Dashboard" at bounding box center [319, 158] width 401 height 33
